Goal: Register for event/course

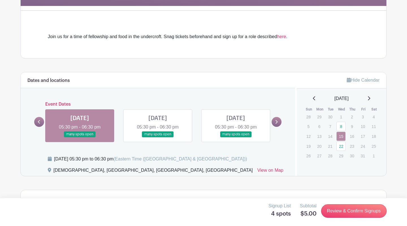
scroll to position [143, 0]
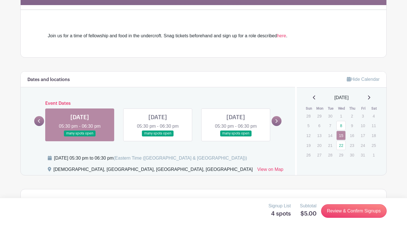
click at [80, 137] on link at bounding box center [80, 137] width 0 height 0
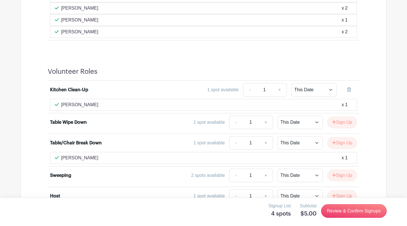
scroll to position [469, 0]
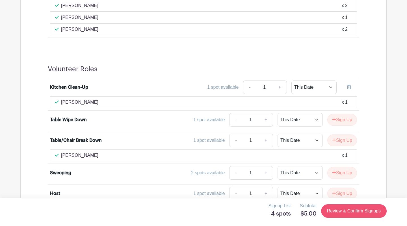
click at [339, 211] on link "Review & Confirm Signups" at bounding box center [354, 211] width 66 height 14
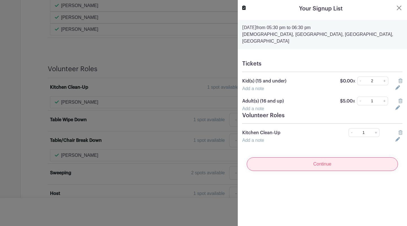
click at [341, 161] on input "Continue" at bounding box center [322, 165] width 151 height 14
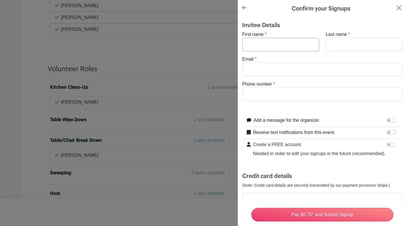
click at [256, 49] on input "First name" at bounding box center [280, 45] width 77 height 14
type input "m"
type input "Mirjam"
type input "Thulin"
click at [261, 71] on input "Email" at bounding box center [322, 70] width 160 height 14
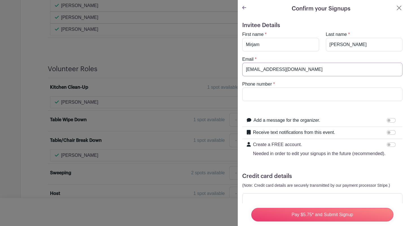
click at [257, 71] on input "mirithhulin@gmx.net" at bounding box center [322, 70] width 160 height 14
type input "mirithulin@gmx.net"
click at [262, 94] on input "Phone number" at bounding box center [322, 95] width 160 height 14
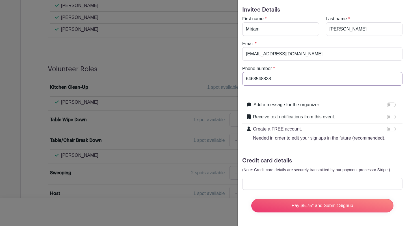
scroll to position [16, 0]
type input "6463548838"
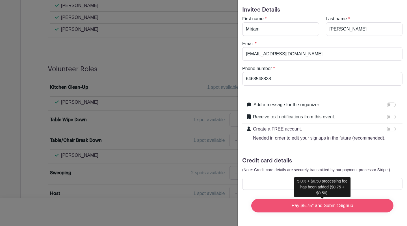
click at [316, 210] on input "Pay $5.75* and Submit Signup" at bounding box center [322, 206] width 142 height 14
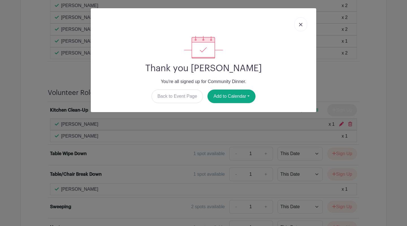
click at [302, 28] on link at bounding box center [300, 24] width 13 height 14
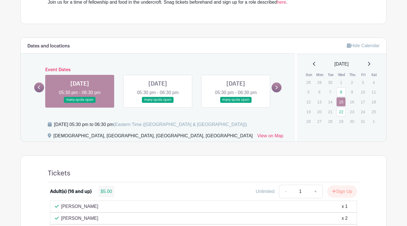
scroll to position [176, 0]
click at [158, 103] on link at bounding box center [158, 103] width 0 height 0
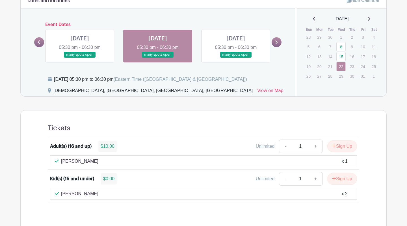
scroll to position [221, 0]
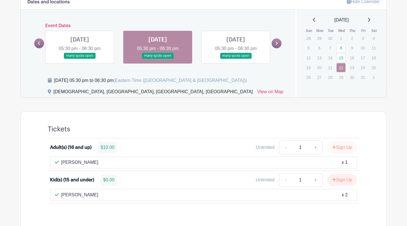
click at [339, 148] on button "Sign Up" at bounding box center [342, 148] width 30 height 12
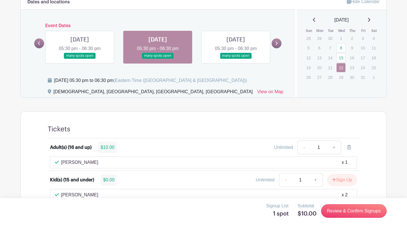
click at [334, 148] on link "+" at bounding box center [334, 148] width 14 height 14
type input "2"
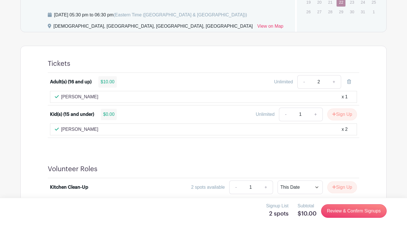
scroll to position [289, 0]
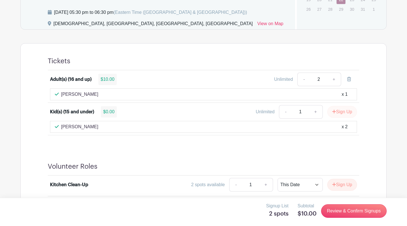
click at [342, 115] on button "Sign Up" at bounding box center [342, 112] width 30 height 12
click at [334, 113] on link "+" at bounding box center [334, 112] width 14 height 14
type input "2"
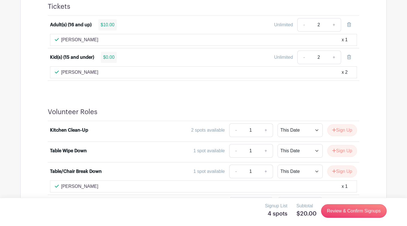
scroll to position [345, 0]
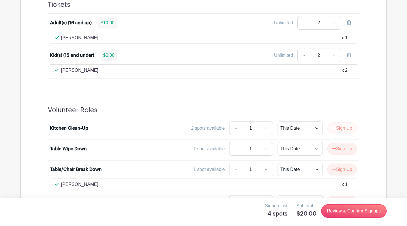
click at [348, 131] on button "Sign Up" at bounding box center [342, 128] width 30 height 12
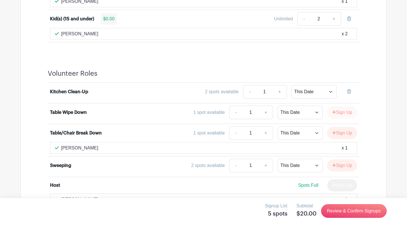
scroll to position [383, 0]
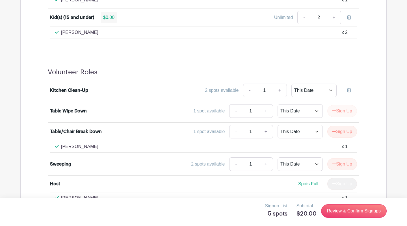
click at [350, 114] on button "Sign Up" at bounding box center [342, 111] width 30 height 12
click at [346, 133] on button "Sign Up" at bounding box center [342, 132] width 30 height 12
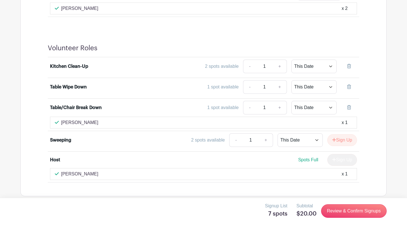
scroll to position [409, 0]
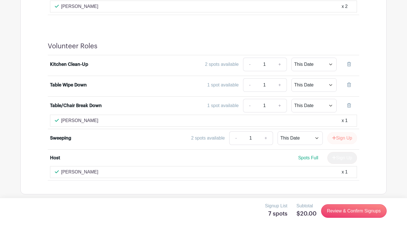
click at [346, 138] on button "Sign Up" at bounding box center [342, 138] width 30 height 12
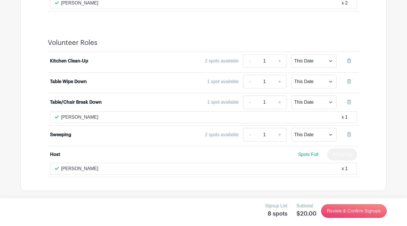
scroll to position [412, 0]
click at [333, 213] on link "Review & Confirm Signups" at bounding box center [354, 211] width 66 height 14
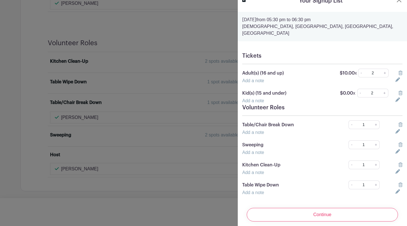
scroll to position [8, 0]
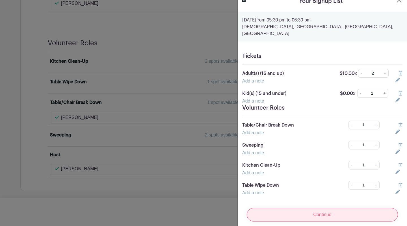
click at [331, 208] on input "Continue" at bounding box center [322, 215] width 151 height 14
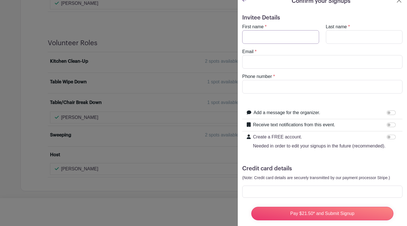
click at [270, 42] on input "First name" at bounding box center [280, 37] width 77 height 14
type input "Mirjam"
click at [344, 36] on input "Last name" at bounding box center [364, 37] width 77 height 14
type input "Thulin"
click at [315, 57] on input "Email" at bounding box center [322, 62] width 160 height 14
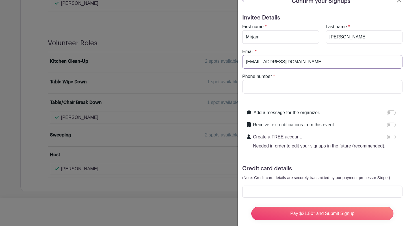
type input "mirithulin@gmx.net"
click at [303, 87] on input "Phone number" at bounding box center [322, 87] width 160 height 14
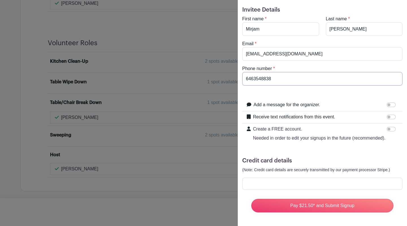
scroll to position [16, 0]
type input "6463548838"
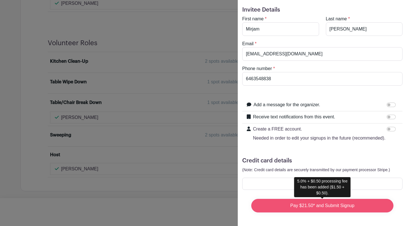
click at [300, 208] on input "Pay $21.50* and Submit Signup" at bounding box center [322, 206] width 142 height 14
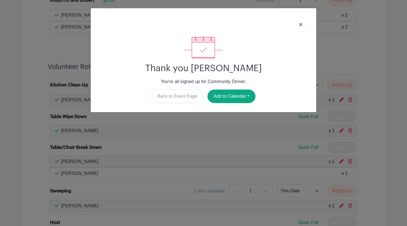
click at [300, 26] on img at bounding box center [300, 24] width 3 height 3
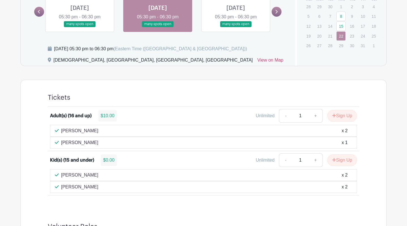
scroll to position [166, 0]
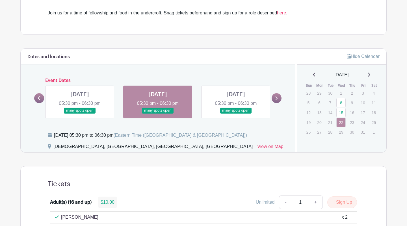
click at [236, 114] on link at bounding box center [236, 114] width 0 height 0
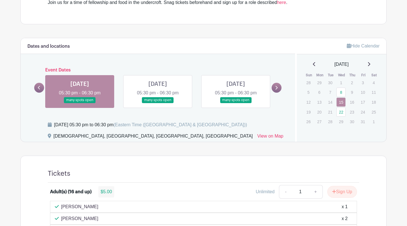
scroll to position [177, 0]
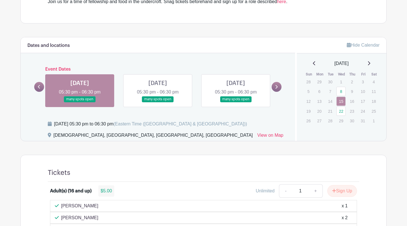
click at [277, 90] on link at bounding box center [277, 87] width 10 height 10
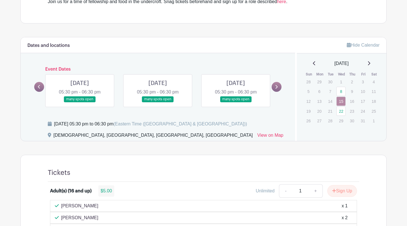
click at [42, 84] on link at bounding box center [39, 87] width 10 height 10
